Goal: Information Seeking & Learning: Compare options

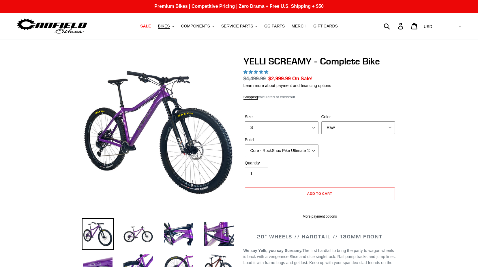
select select "highest-rating"
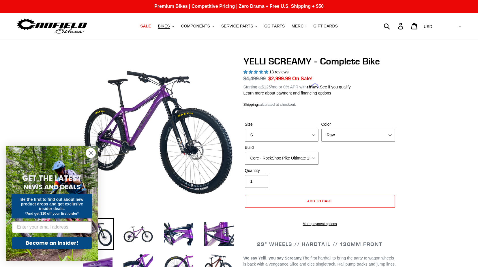
click at [304, 158] on select "Core - Cane Creek Helm 130 Pro - Cane Creek Helm 130 Core - Fox 34 SL Factory G…" at bounding box center [282, 158] width 74 height 13
select select "Pro - Fox 34 SL Factory Grip X 130"
click at [245, 152] on select "Core - Cane Creek Helm 130 Pro - Cane Creek Helm 130 Core - Fox 34 SL Factory G…" at bounding box center [282, 158] width 74 height 13
click at [170, 28] on span "BIKES" at bounding box center [164, 26] width 12 height 5
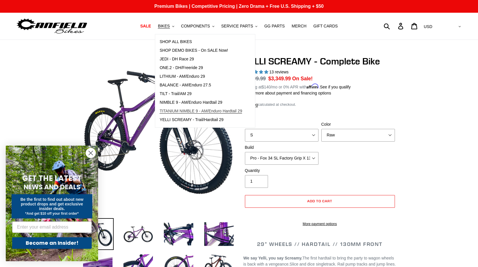
click at [234, 109] on span "TITANIUM NIMBLE 9 - AM/Enduro Hardtail 29" at bounding box center [201, 110] width 82 height 5
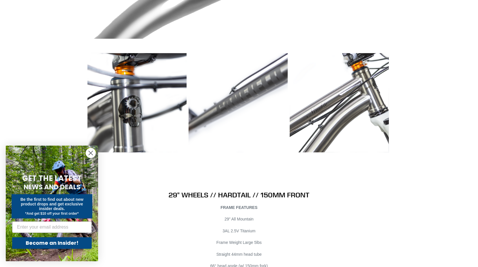
scroll to position [2971, 0]
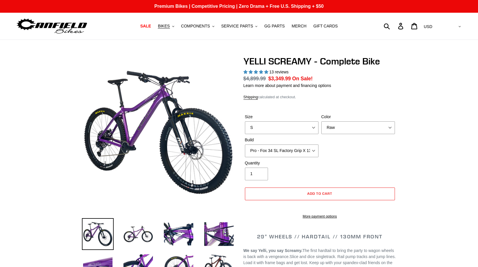
select select "highest-rating"
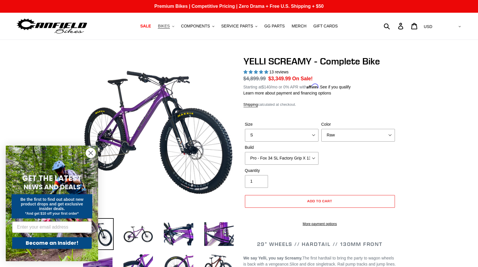
click at [170, 28] on span "BIKES" at bounding box center [164, 26] width 12 height 5
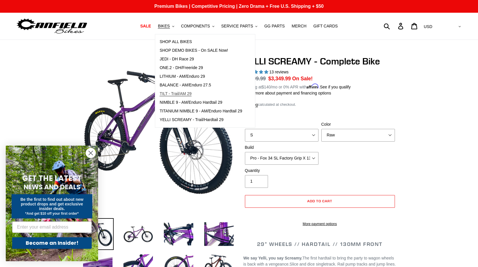
click at [192, 93] on span "TILT - Trail/AM 29" at bounding box center [176, 93] width 32 height 5
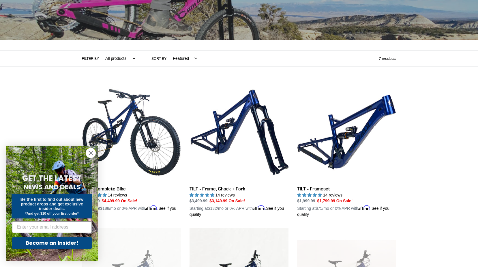
scroll to position [87, 0]
click at [92, 150] on circle "Close dialog" at bounding box center [91, 153] width 10 height 10
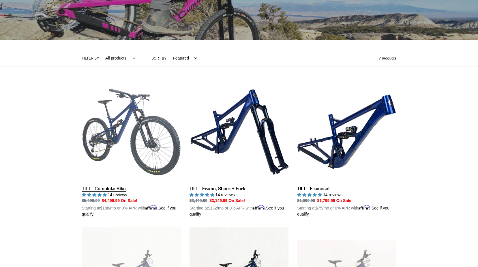
click at [160, 127] on link "TILT - Complete Bike" at bounding box center [131, 149] width 99 height 135
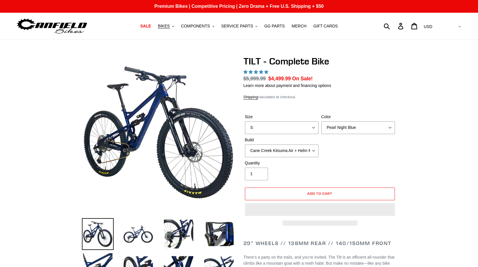
select select "highest-rating"
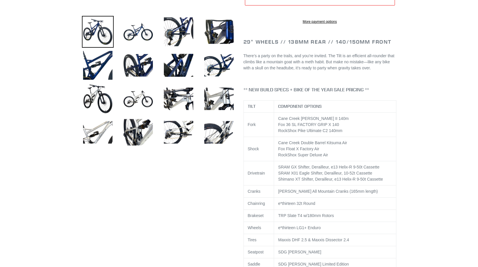
scroll to position [29, 0]
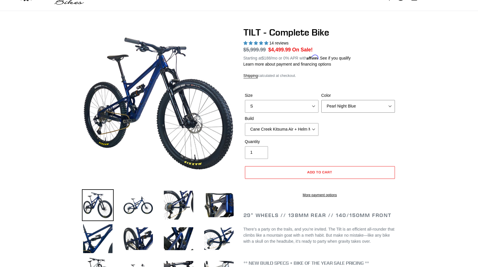
click at [340, 107] on select "Pearl Night Blue Stealth Silver Raw" at bounding box center [358, 106] width 74 height 13
click at [321, 100] on select "Pearl Night Blue Stealth Silver Raw" at bounding box center [358, 106] width 74 height 13
click at [338, 108] on select "Pearl Night Blue Stealth Silver Raw" at bounding box center [358, 106] width 74 height 13
select select "Raw"
click at [321, 100] on select "Pearl Night Blue Stealth Silver Raw" at bounding box center [358, 106] width 74 height 13
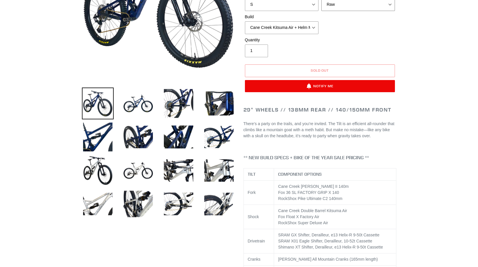
scroll to position [144, 0]
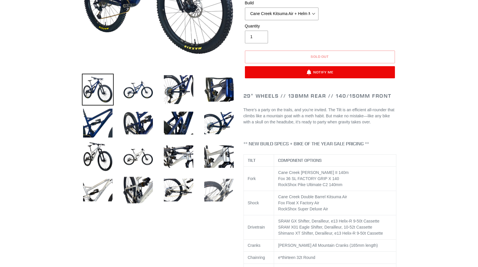
click at [212, 177] on img at bounding box center [219, 190] width 32 height 32
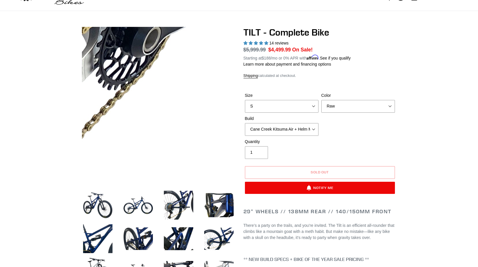
scroll to position [0, 0]
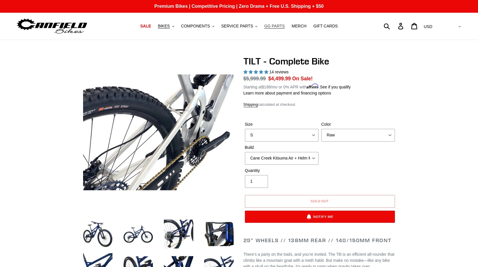
click at [275, 26] on span "GG PARTS" at bounding box center [274, 26] width 20 height 5
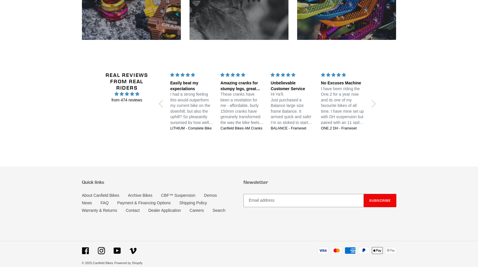
scroll to position [978, 0]
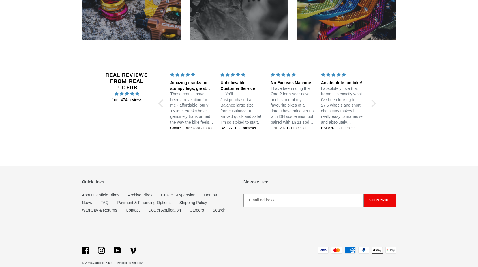
click at [106, 200] on link "FAQ" at bounding box center [105, 202] width 8 height 5
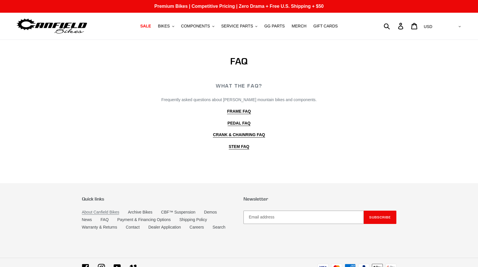
click at [88, 213] on link "About Canfield Bikes" at bounding box center [100, 211] width 37 height 5
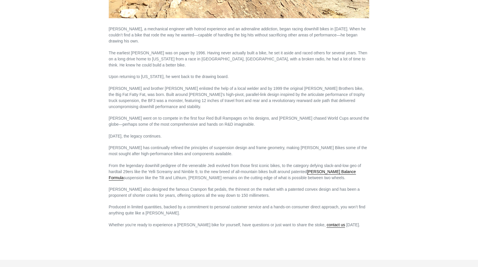
scroll to position [317, 0]
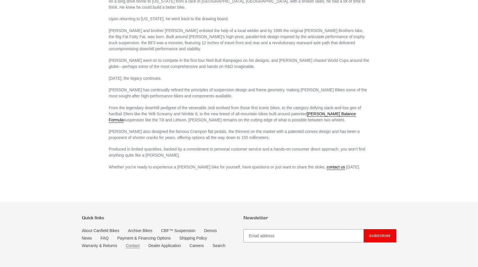
click at [132, 243] on link "Contact" at bounding box center [133, 245] width 14 height 5
click at [107, 235] on link "FAQ" at bounding box center [105, 237] width 8 height 5
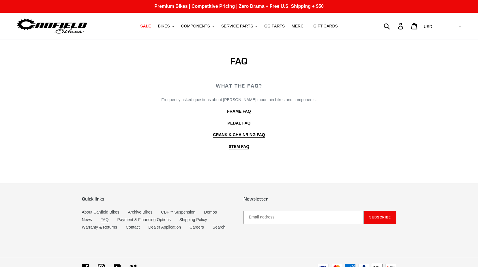
click at [104, 220] on link "FAQ" at bounding box center [105, 219] width 8 height 5
click at [243, 109] on b "FRAME FAQ" at bounding box center [239, 111] width 24 height 5
click at [247, 133] on b "CRANK & CHAINRING FAQ" at bounding box center [239, 134] width 52 height 5
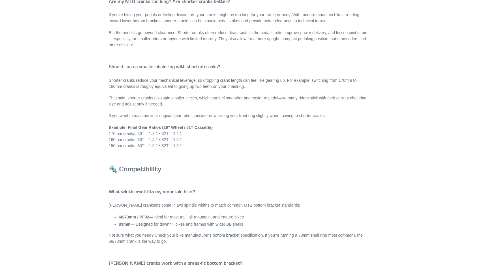
scroll to position [433, 0]
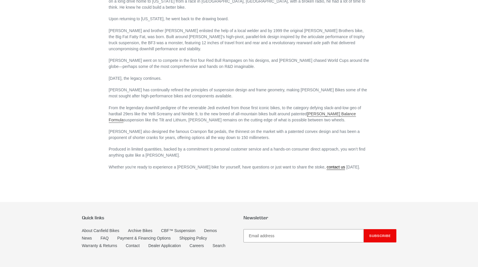
click at [335, 111] on link "[PERSON_NAME] Balance Formula" at bounding box center [232, 116] width 247 height 11
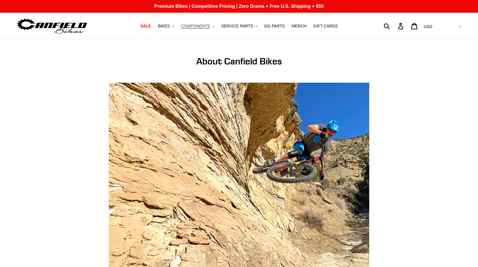
click at [195, 25] on span "COMPONENTS" at bounding box center [195, 26] width 29 height 5
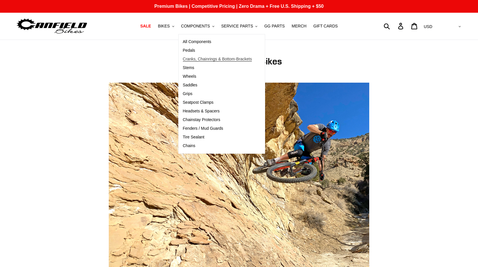
click at [195, 59] on span "Cranks, Chainrings & Bottom-Brackets" at bounding box center [217, 59] width 69 height 5
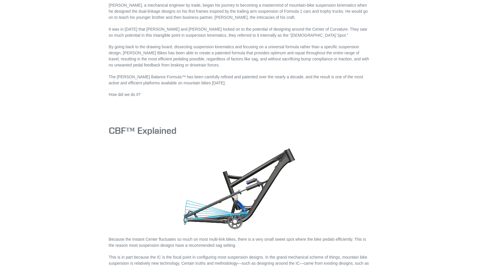
scroll to position [375, 0]
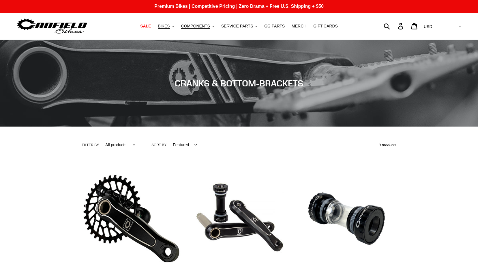
click at [170, 27] on span "BIKES" at bounding box center [164, 26] width 12 height 5
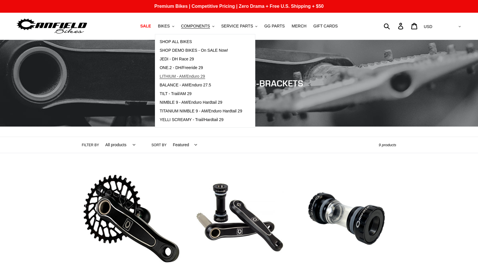
click at [192, 76] on span "LITHIUM - AM/Enduro 29" at bounding box center [182, 76] width 45 height 5
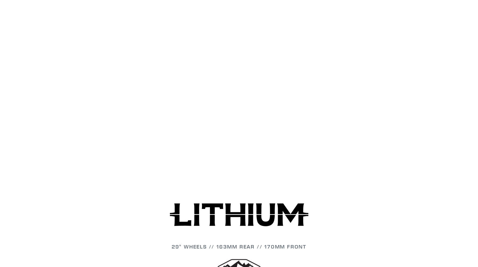
scroll to position [635, 0]
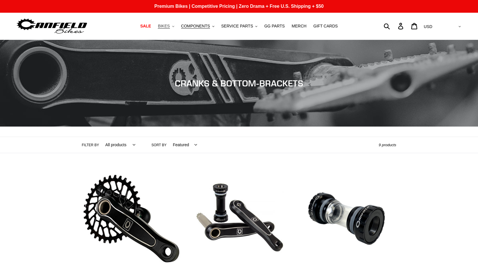
click at [170, 28] on span "BIKES" at bounding box center [164, 26] width 12 height 5
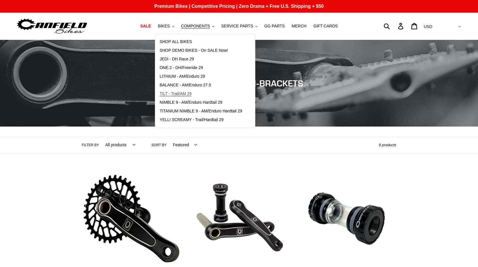
click at [192, 95] on span "TILT - Trail/AM 29" at bounding box center [176, 93] width 32 height 5
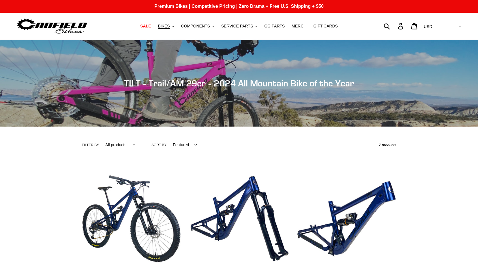
scroll to position [144, 0]
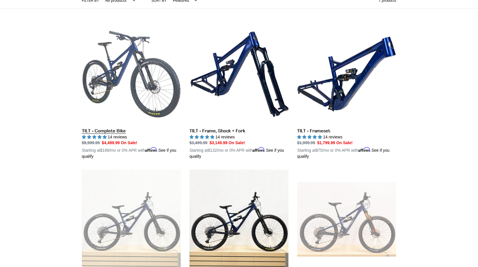
click at [165, 107] on link "TILT - Complete Bike" at bounding box center [131, 92] width 99 height 135
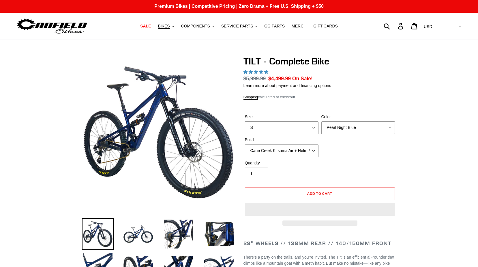
select select "highest-rating"
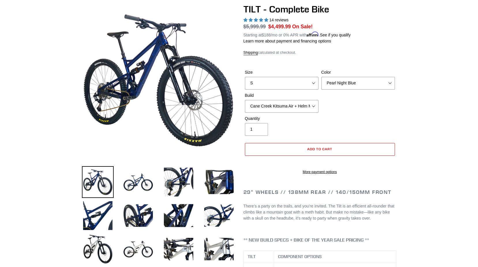
scroll to position [58, 0]
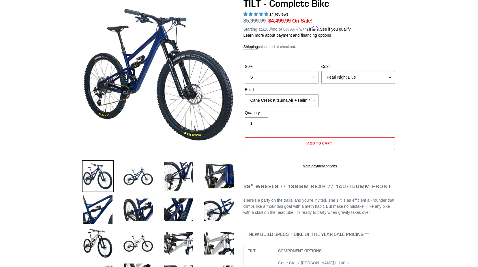
click at [306, 98] on select "Cane Creek Kitsuma Air + Helm MKII 140 + SRAM GX Cane Creek Kitsuma Air + Helm …" at bounding box center [282, 100] width 74 height 13
click at [245, 94] on select "Cane Creek Kitsuma Air + Helm MKII 140 + SRAM GX Cane Creek Kitsuma Air + Helm …" at bounding box center [282, 100] width 74 height 13
click at [290, 99] on select "Cane Creek Kitsuma Air + Helm MKII 140 + SRAM GX Cane Creek Kitsuma Air + Helm …" at bounding box center [282, 100] width 74 height 13
click at [245, 94] on select "Cane Creek Kitsuma Air + Helm MKII 140 + SRAM GX Cane Creek Kitsuma Air + Helm …" at bounding box center [282, 100] width 74 height 13
click at [285, 96] on select "Cane Creek Kitsuma Air + Helm MKII 140 + SRAM GX Cane Creek Kitsuma Air + Helm …" at bounding box center [282, 100] width 74 height 13
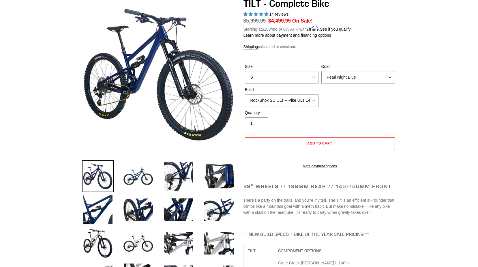
click at [245, 94] on select "Cane Creek Kitsuma Air + Helm MKII 140 + SRAM GX Cane Creek Kitsuma Air + Helm …" at bounding box center [282, 100] width 74 height 13
click at [285, 100] on select "Cane Creek Kitsuma Air + Helm MKII 140 + SRAM GX Cane Creek Kitsuma Air + Helm …" at bounding box center [282, 100] width 74 height 13
select select "Fox Float X + 36 SL Factory Grip X 140 + SRAM XO"
click at [245, 94] on select "Cane Creek Kitsuma Air + Helm MKII 140 + SRAM GX Cane Creek Kitsuma Air + Helm …" at bounding box center [282, 100] width 74 height 13
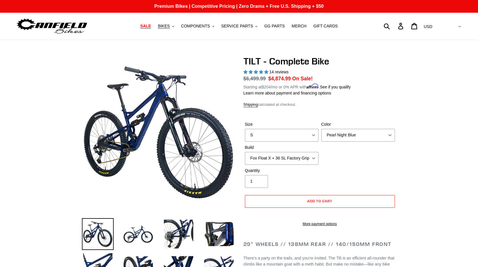
click at [151, 26] on span "SALE" at bounding box center [145, 26] width 11 height 5
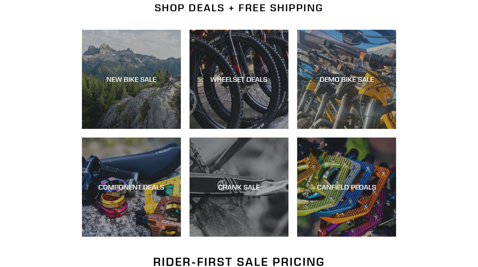
scroll to position [115, 0]
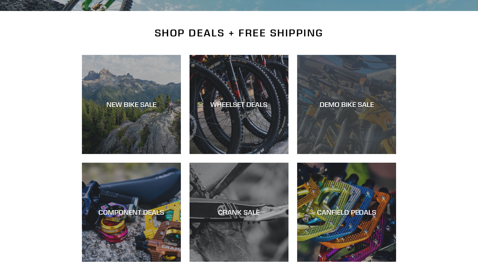
click at [348, 154] on div "DEMO BIKE SALE" at bounding box center [346, 154] width 99 height 0
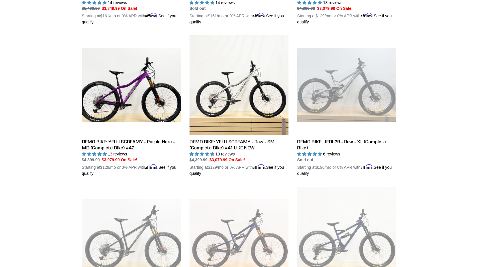
scroll to position [519, 0]
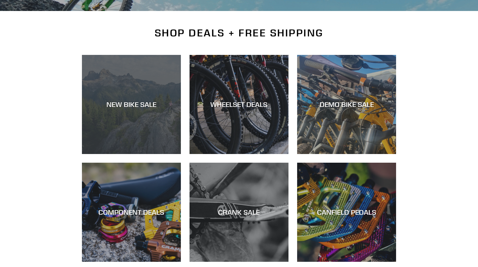
click at [111, 154] on div "NEW BIKE SALE" at bounding box center [131, 154] width 99 height 0
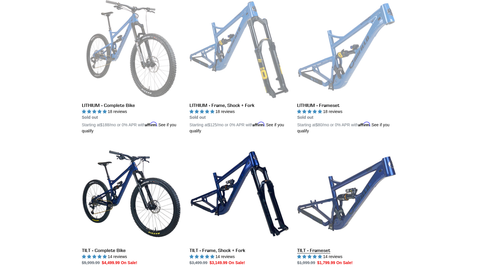
scroll to position [635, 0]
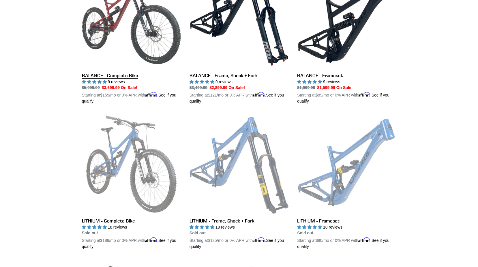
click at [155, 30] on link "BALANCE - Complete Bike" at bounding box center [131, 36] width 99 height 135
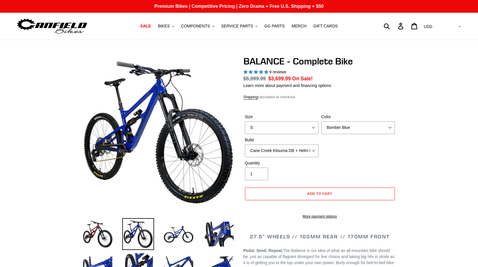
select select "highest-rating"
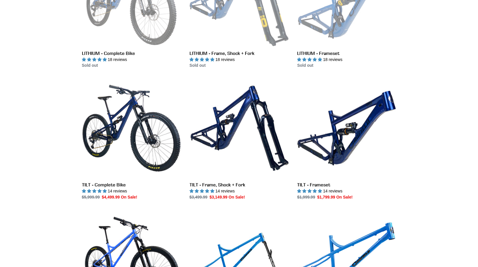
scroll to position [774, 0]
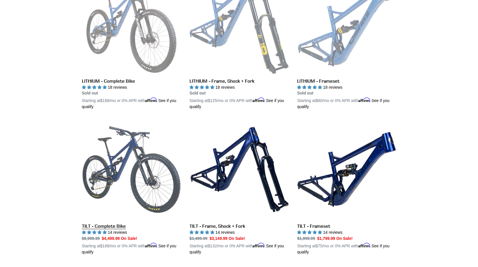
click at [129, 146] on link "TILT - Complete Bike" at bounding box center [131, 187] width 99 height 135
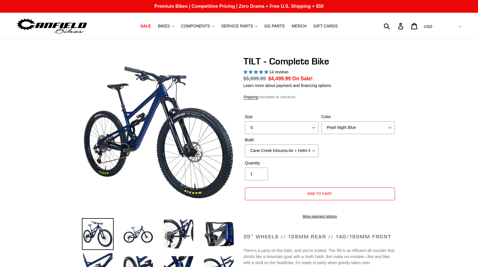
select select "highest-rating"
